Goal: Contribute content: Contribute content

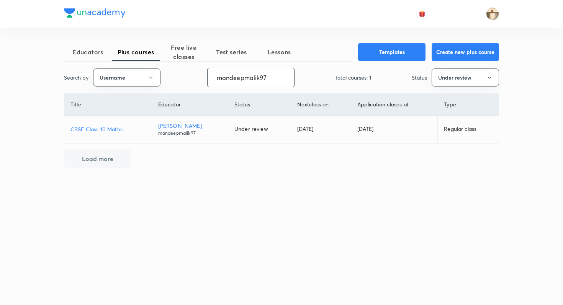
click at [235, 81] on input "mandeepmalik97" at bounding box center [251, 78] width 87 height 20
paste input "lishathakur-3170"
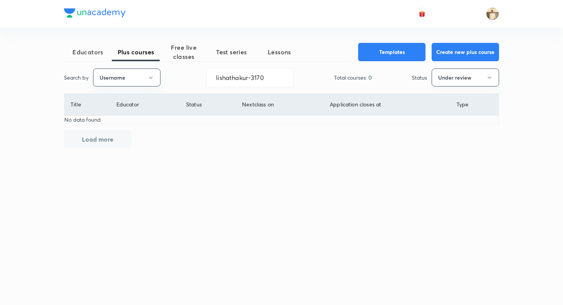
click at [444, 81] on button "Under review" at bounding box center [465, 78] width 67 height 18
click at [447, 139] on span "Live" at bounding box center [465, 143] width 57 height 8
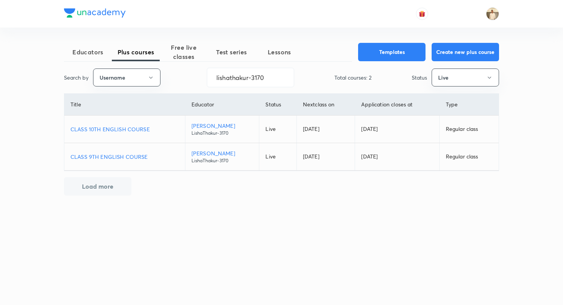
click at [131, 134] on td "CLASS 10TH ENGLISH COURSE" at bounding box center [124, 130] width 121 height 28
click at [131, 132] on p "CLASS 10TH ENGLISH COURSE" at bounding box center [124, 129] width 108 height 8
click at [248, 85] on input "lishathakur-3170" at bounding box center [250, 78] width 87 height 20
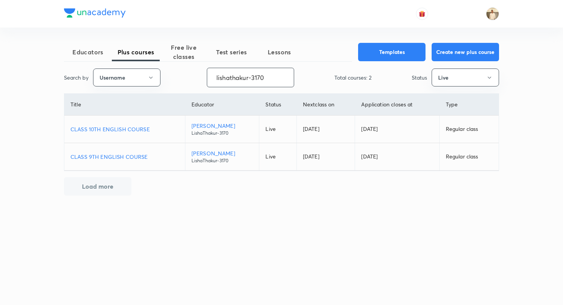
click at [248, 85] on input "lishathakur-3170" at bounding box center [250, 78] width 87 height 20
type input "v"
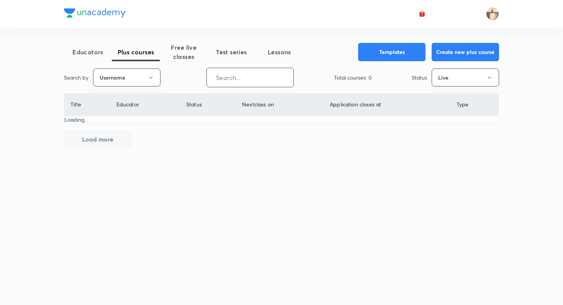
paste input "ArimaChaturvedi"
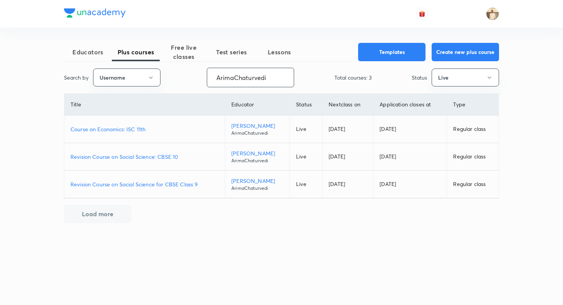
type input "ArimaChaturvedi"
click at [461, 68] on div "Search by Username ArimaChaturvedi ​ Total courses: 3 Status Live" at bounding box center [281, 78] width 435 height 20
click at [457, 79] on button "Live" at bounding box center [465, 78] width 67 height 18
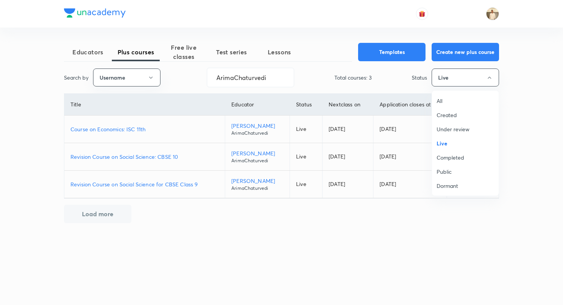
click at [456, 131] on span "Under review" at bounding box center [465, 129] width 57 height 8
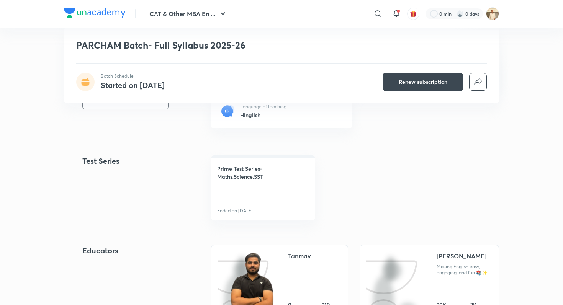
scroll to position [315, 0]
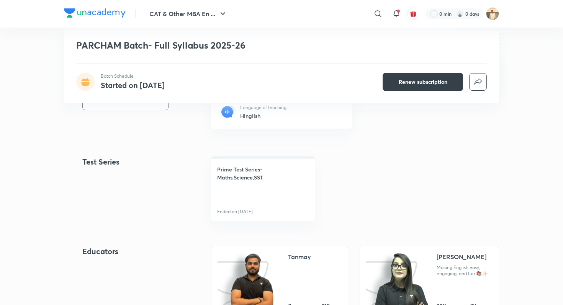
click at [444, 73] on button "Renew subscription" at bounding box center [423, 82] width 80 height 18
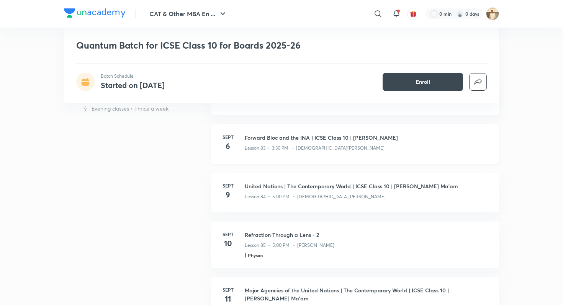
scroll to position [370, 0]
click at [295, 134] on h3 "Forward Bloc and the INA | ICSE Class 10 | [PERSON_NAME]" at bounding box center [367, 138] width 245 height 8
click at [267, 148] on p "Lesson 83 • 3:30 PM • Jain Preksha" at bounding box center [315, 148] width 140 height 7
click at [284, 136] on h3 "Forward Bloc and the INA | ICSE Class 10 | [PERSON_NAME]" at bounding box center [367, 138] width 245 height 8
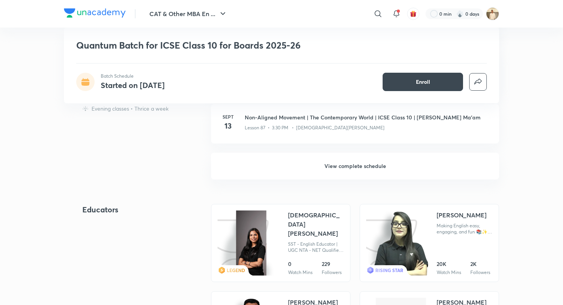
scroll to position [602, 0]
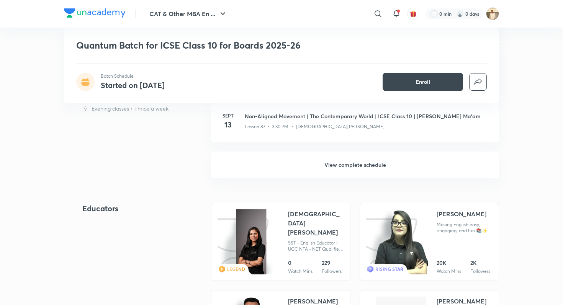
click at [282, 165] on h6 "View complete schedule" at bounding box center [355, 165] width 288 height 27
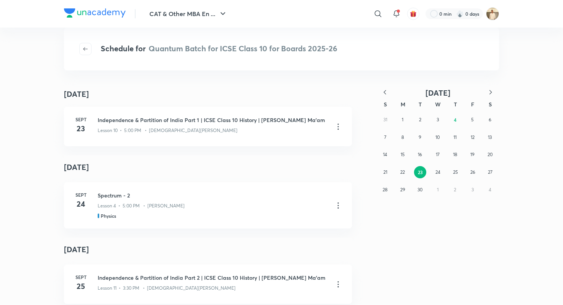
scroll to position [871, 0]
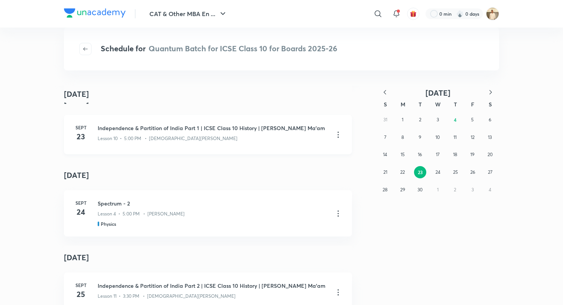
click at [246, 124] on h3 "Independence & Partition of India Part 1 | ICSE Class 10 History | [PERSON_NAME…" at bounding box center [213, 128] width 230 height 8
click at [336, 130] on icon at bounding box center [338, 134] width 9 height 9
click at [310, 143] on li "Go to course page" at bounding box center [299, 146] width 88 height 14
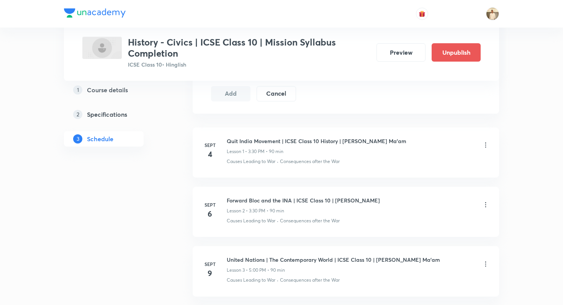
scroll to position [423, 0]
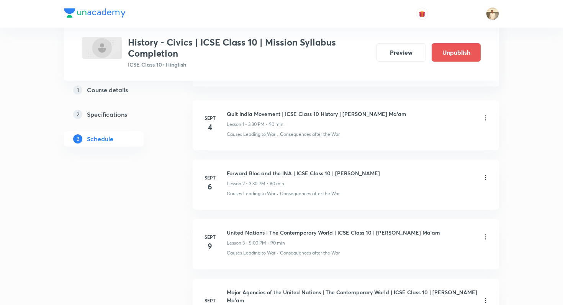
click at [484, 175] on icon at bounding box center [486, 178] width 8 height 8
click at [460, 194] on li "Edit" at bounding box center [447, 197] width 84 height 14
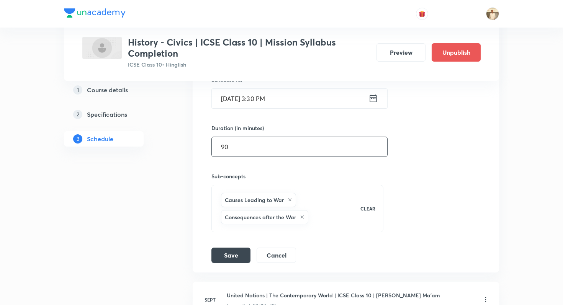
scroll to position [312, 0]
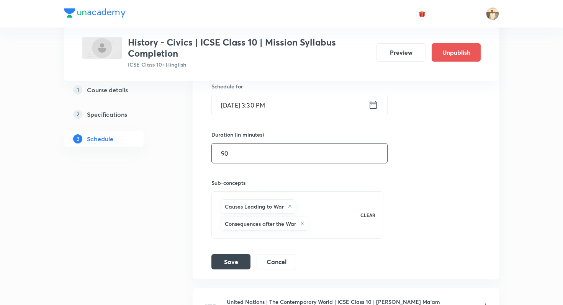
click at [270, 154] on input "90" at bounding box center [299, 154] width 175 height 20
type input "9"
type input "80"
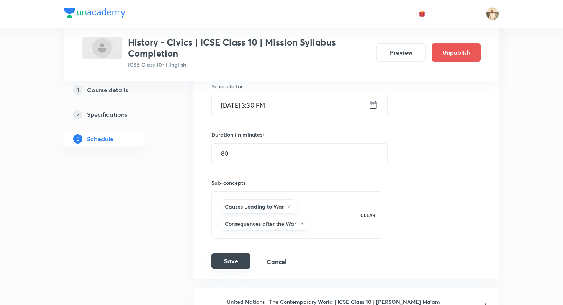
click at [220, 259] on button "Save" at bounding box center [230, 261] width 39 height 15
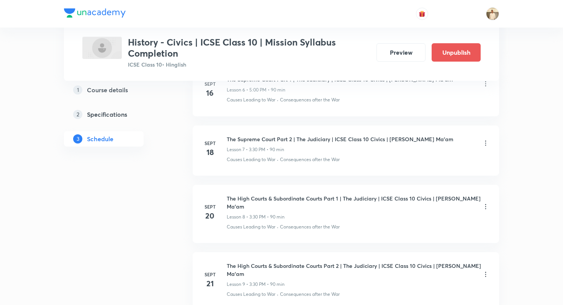
scroll to position [724, 0]
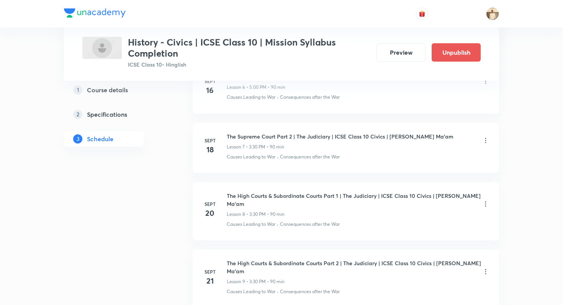
click at [485, 200] on icon at bounding box center [486, 204] width 8 height 8
click at [487, 200] on icon at bounding box center [486, 204] width 8 height 8
click at [485, 200] on icon at bounding box center [486, 204] width 8 height 8
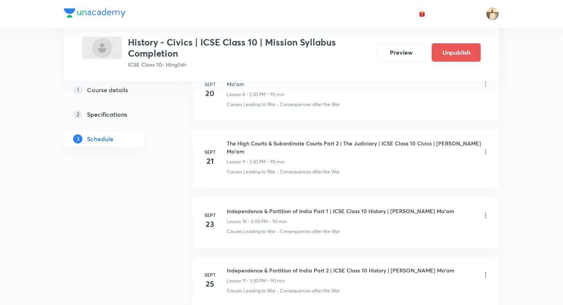
scroll to position [840, 0]
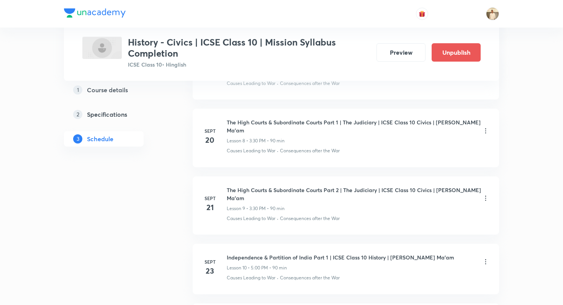
scroll to position [829, 0]
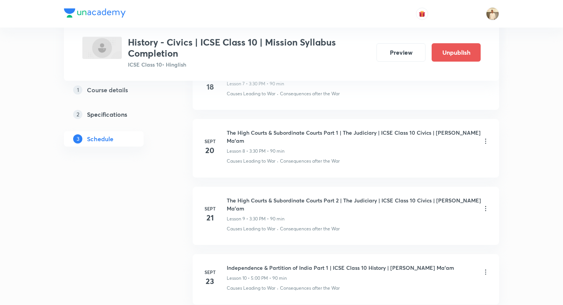
click at [486, 138] on icon at bounding box center [486, 142] width 8 height 8
click at [468, 149] on li "Edit" at bounding box center [447, 149] width 84 height 14
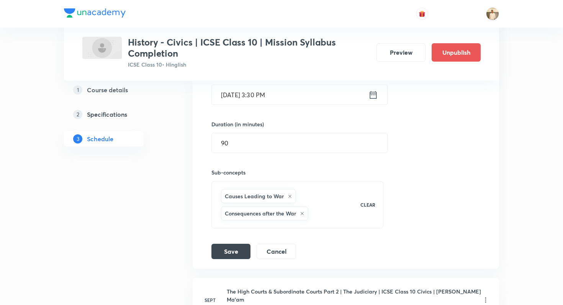
scroll to position [666, 0]
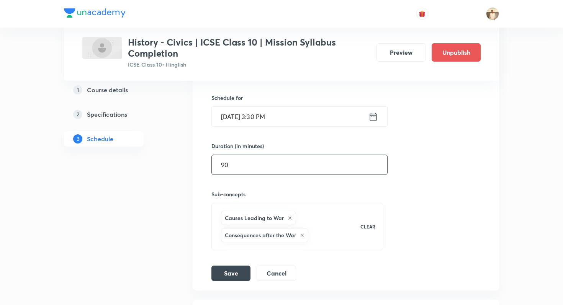
click at [346, 160] on input "90" at bounding box center [299, 165] width 175 height 20
type input "80"
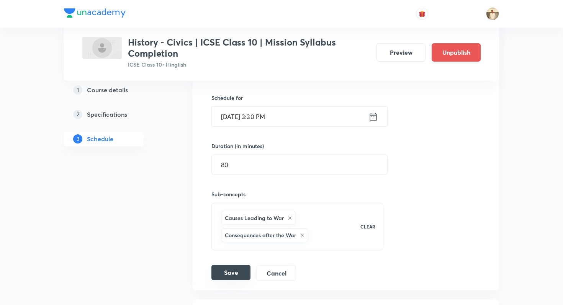
click at [235, 266] on button "Save" at bounding box center [230, 272] width 39 height 15
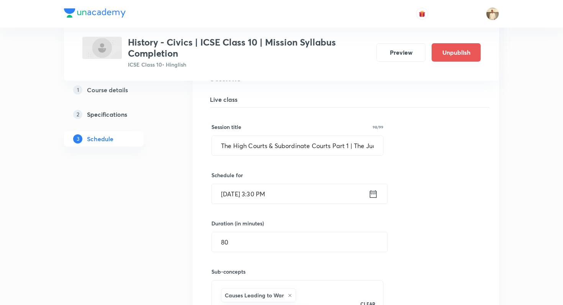
scroll to position [619, 0]
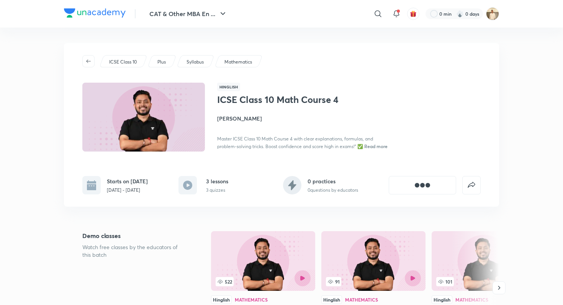
scroll to position [11, 0]
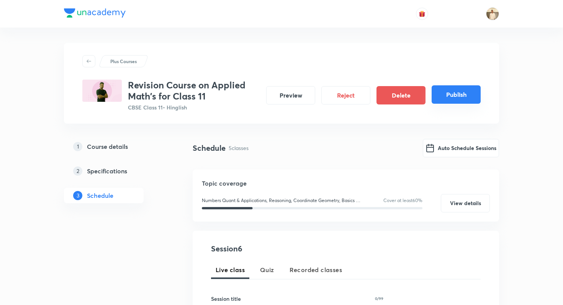
click at [474, 94] on button "Publish" at bounding box center [456, 94] width 49 height 18
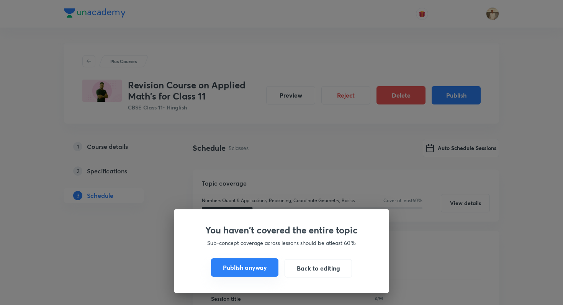
click at [266, 264] on button "Publish anyway" at bounding box center [244, 268] width 67 height 18
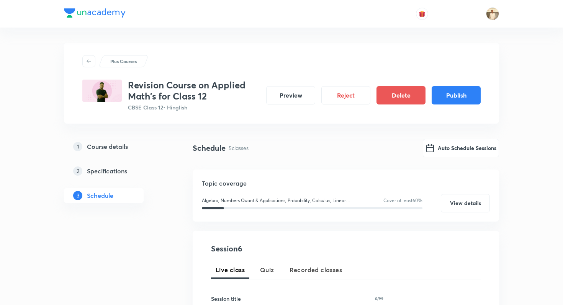
click at [457, 98] on button "Publish" at bounding box center [456, 94] width 49 height 18
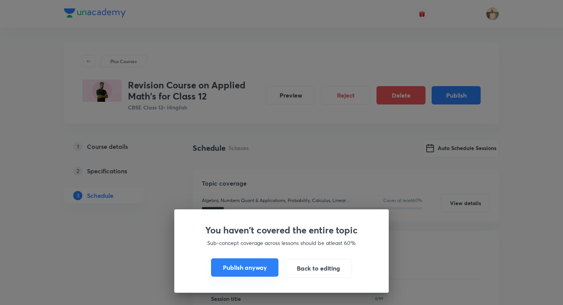
click at [263, 264] on button "Publish anyway" at bounding box center [244, 268] width 67 height 18
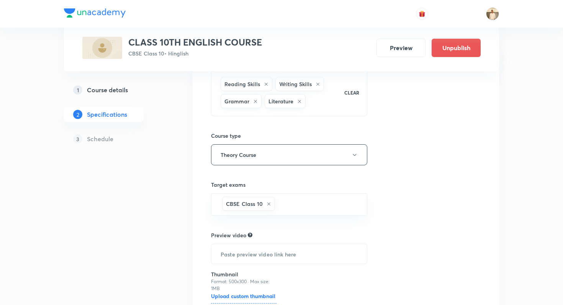
scroll to position [154, 0]
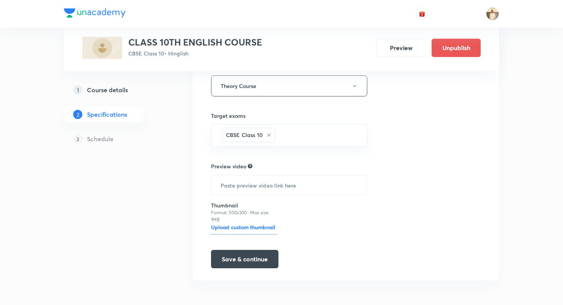
click at [122, 146] on div "3 Schedule" at bounding box center [116, 138] width 104 height 15
click at [265, 252] on button "Save & continue" at bounding box center [244, 258] width 67 height 18
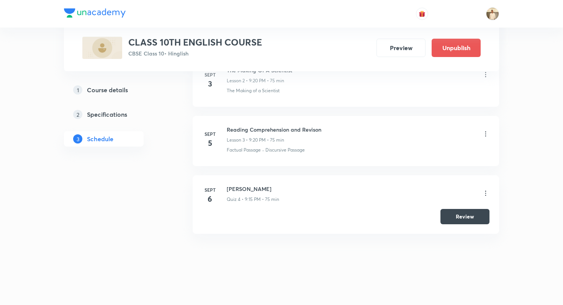
scroll to position [506, 0]
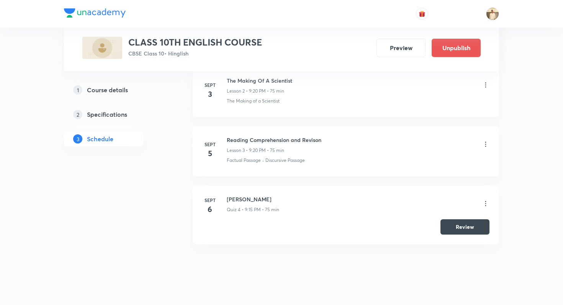
click at [249, 148] on p "Lesson 3 • 9:20 PM • 75 min" at bounding box center [255, 150] width 57 height 7
click at [487, 142] on icon at bounding box center [486, 145] width 8 height 8
click at [454, 162] on li "Edit" at bounding box center [447, 164] width 84 height 14
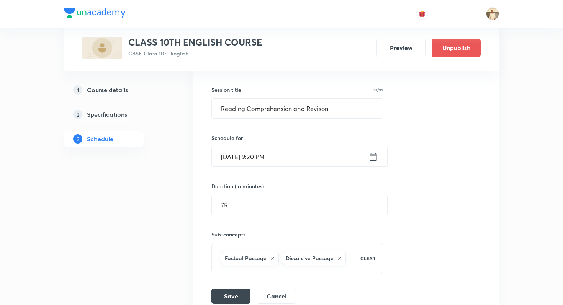
scroll to position [308, 0]
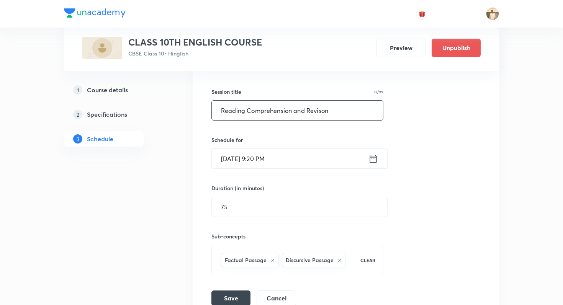
click at [310, 114] on input "Reading Comprehension and Revison" at bounding box center [297, 111] width 171 height 20
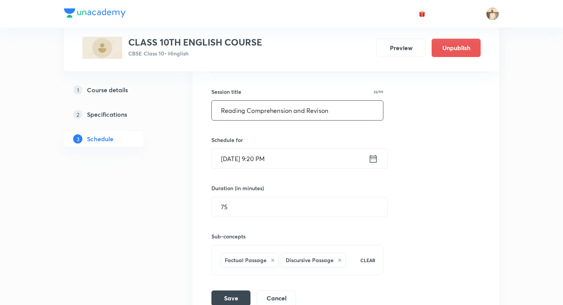
click at [310, 114] on input "Reading Comprehension and Revison" at bounding box center [297, 111] width 171 height 20
paste input "lishathakur-3170"
paste input "Sir please change this class title to:- The Making Of A Scientist Part 2 @⁨Muzz…"
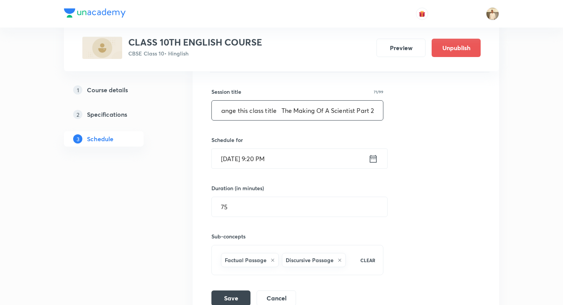
scroll to position [0, 39]
click at [256, 111] on input "Sir please change this class title The Making Of A Scientist Part 2" at bounding box center [297, 111] width 171 height 20
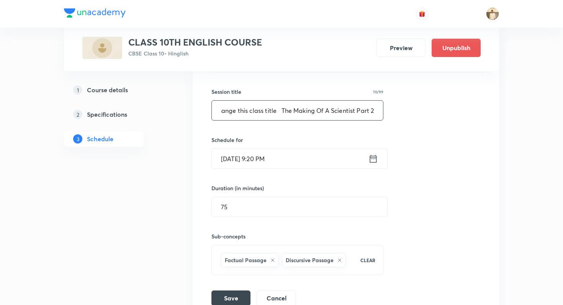
click at [272, 111] on input "Sir please change this class title The Making Of A Scientist Part 2" at bounding box center [297, 111] width 171 height 20
click at [246, 115] on input "Sir please change this class title The Making Of A Scientist Part 2" at bounding box center [297, 111] width 171 height 20
click at [244, 110] on input "Sir please change this class title The Making Of A Scientist Part 2" at bounding box center [297, 111] width 171 height 20
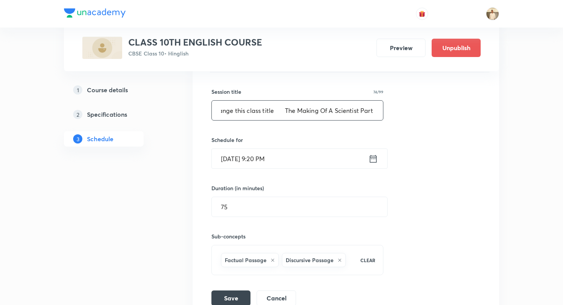
click at [244, 110] on input "Sir please change this class title The Making Of A Scientist Part 2" at bounding box center [297, 111] width 171 height 20
click at [254, 111] on input "Sir please change this class title The Making Of A Scientist Part 2" at bounding box center [297, 111] width 171 height 20
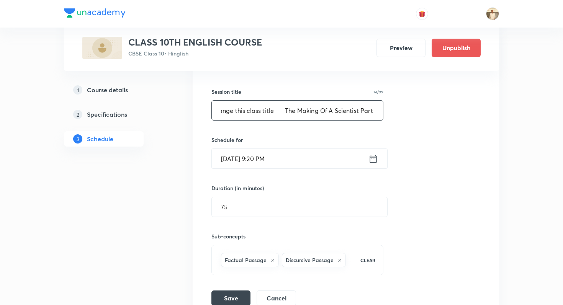
click at [254, 111] on input "Sir please change this class title The Making Of A Scientist Part 2" at bounding box center [297, 111] width 171 height 20
click at [275, 113] on input "Sir please change this class title The Making Of A Scientist Part 2" at bounding box center [297, 111] width 171 height 20
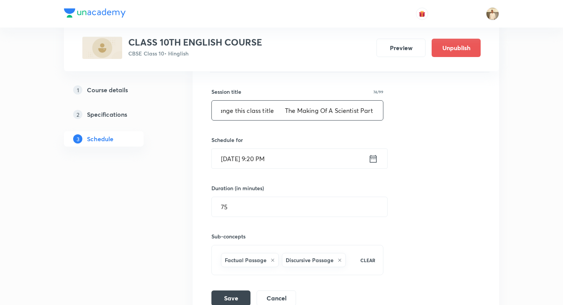
scroll to position [0, 0]
drag, startPoint x: 275, startPoint y: 113, endPoint x: 106, endPoint y: 110, distance: 169.4
click at [106, 110] on div "Plus Courses CLASS 10TH ENGLISH COURSE CBSE Class 10 • Hinglish Preview Unpubli…" at bounding box center [281, 87] width 435 height 707
click at [318, 113] on input "The Making Of A Scientist Part 2" at bounding box center [297, 111] width 171 height 20
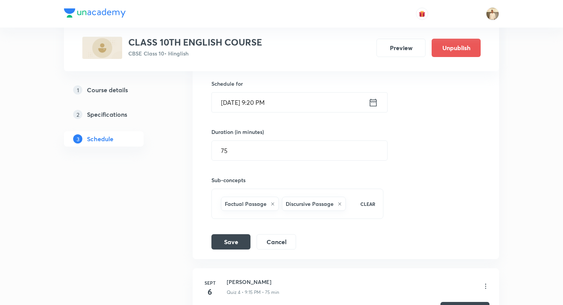
scroll to position [361, 0]
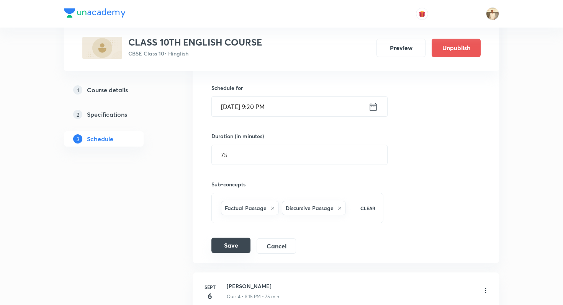
type input "The Making Of A Scientist Part 2"
click at [242, 251] on button "Save" at bounding box center [230, 245] width 39 height 15
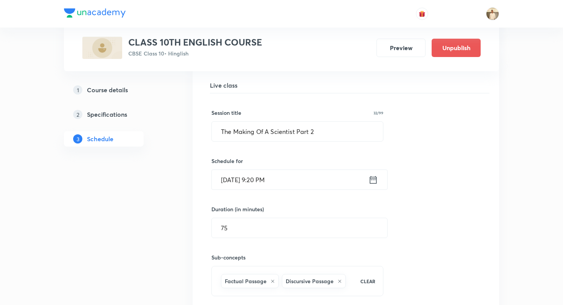
scroll to position [459, 0]
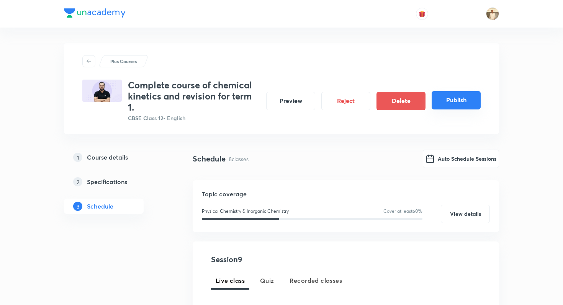
click at [460, 99] on button "Publish" at bounding box center [456, 100] width 49 height 18
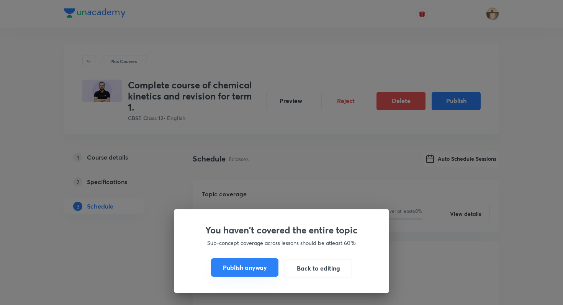
click at [264, 266] on button "Publish anyway" at bounding box center [244, 268] width 67 height 18
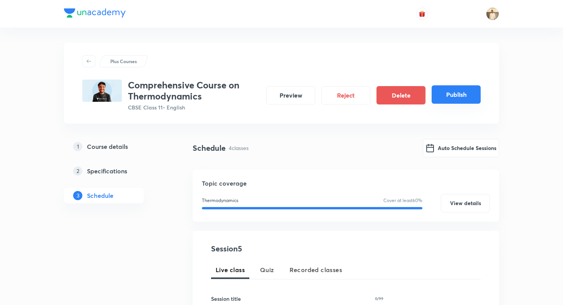
click at [461, 97] on button "Publish" at bounding box center [456, 94] width 49 height 18
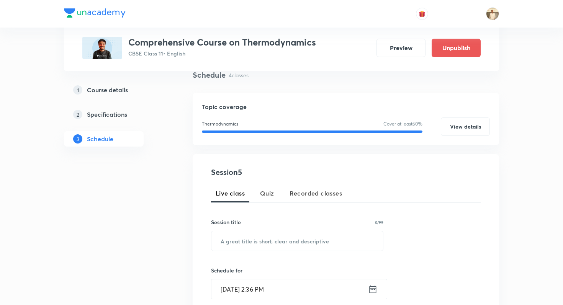
scroll to position [180, 0]
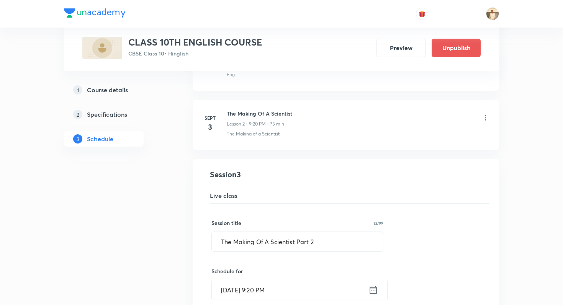
scroll to position [241, 0]
